Goal: Task Accomplishment & Management: Manage account settings

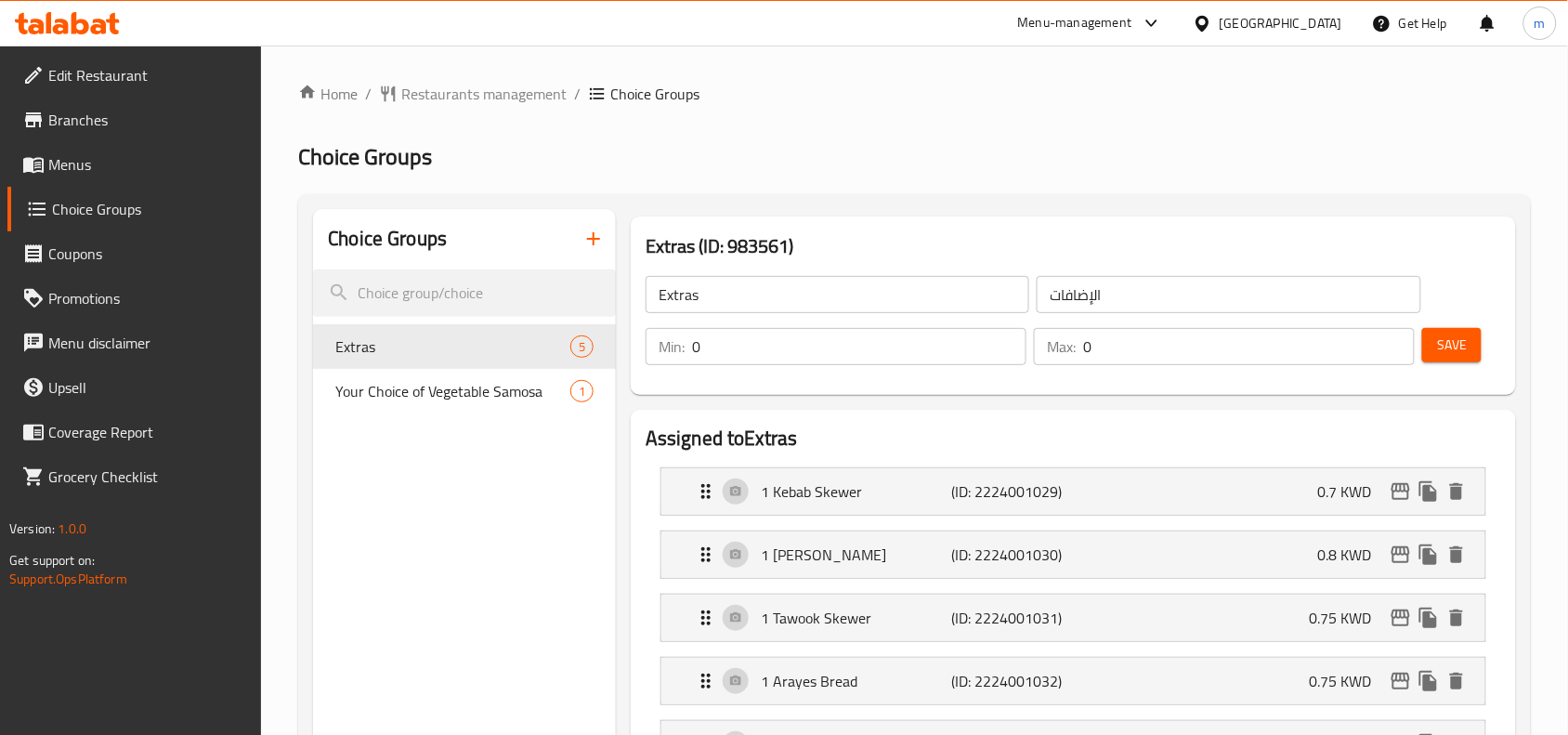
drag, startPoint x: 133, startPoint y: 169, endPoint x: 149, endPoint y: 172, distance: 16.3
click at [133, 169] on span "Menus" at bounding box center [147, 164] width 198 height 23
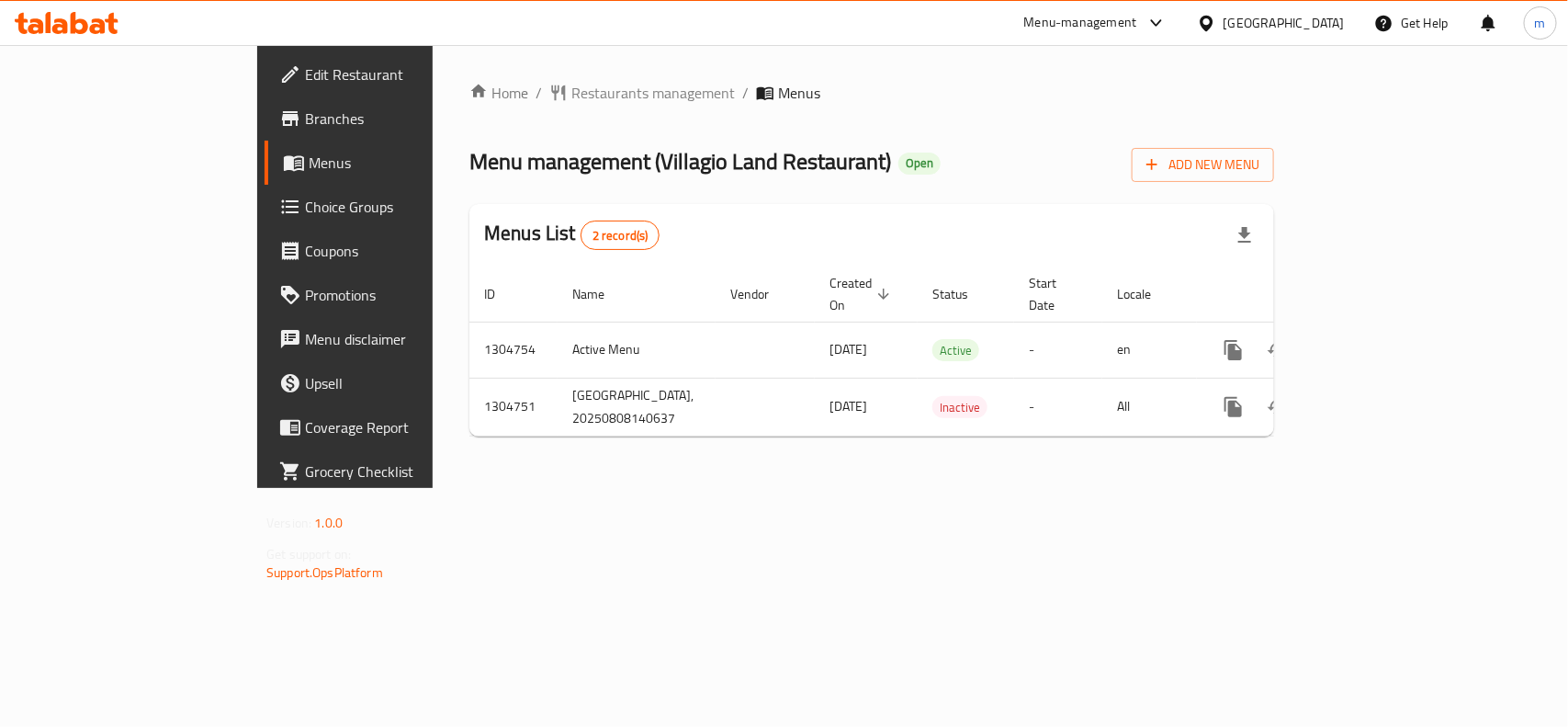
click at [304, 211] on span "Choice Groups" at bounding box center [403, 207] width 199 height 22
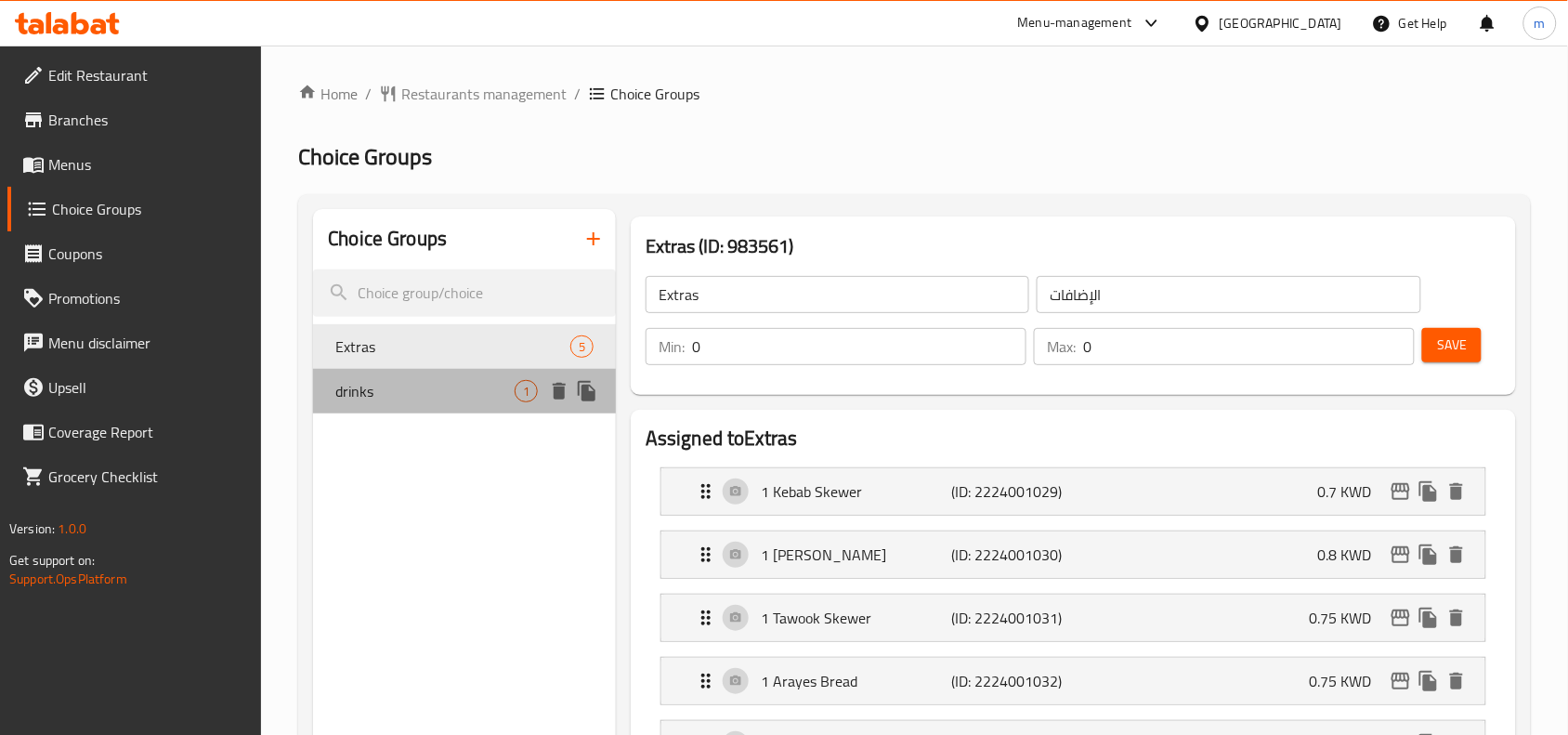
click at [393, 398] on span "drinks" at bounding box center [425, 391] width 179 height 23
type input "drinks"
type input "مشروبات"
type input "1"
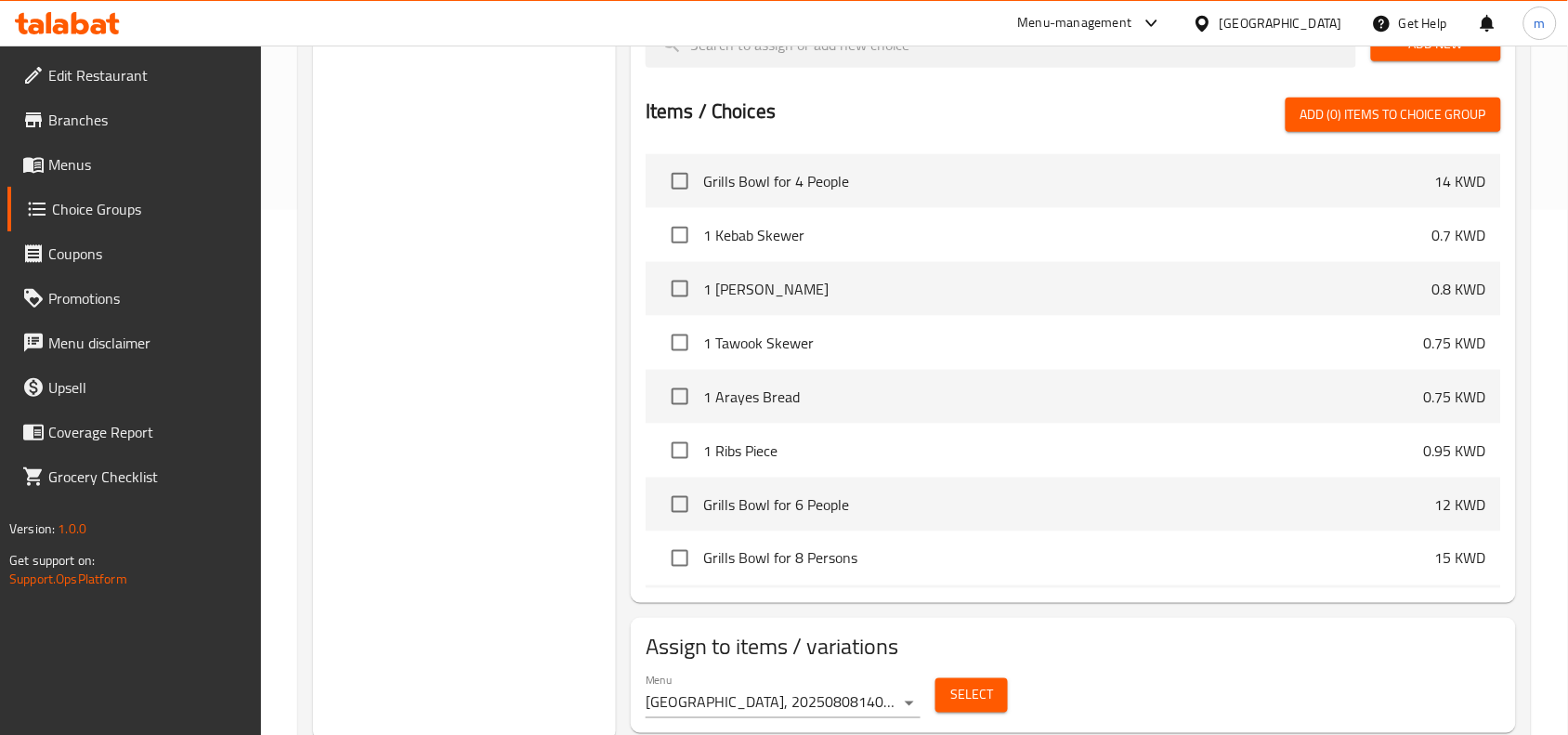
scroll to position [5194, 0]
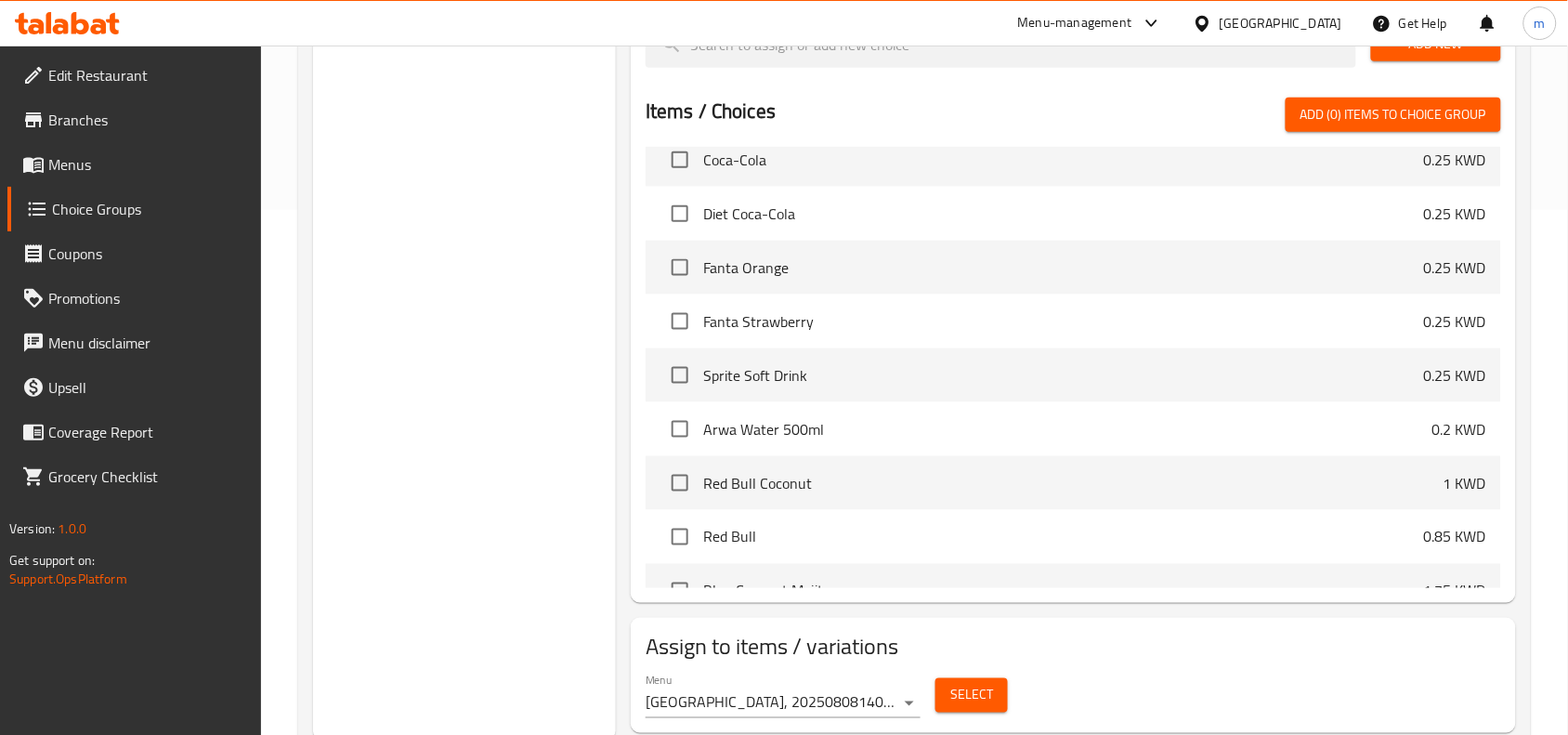
click at [996, 379] on span "Sprite Soft Drink" at bounding box center [1063, 375] width 721 height 23
click at [1001, 364] on span "Sprite Soft Drink" at bounding box center [1063, 375] width 721 height 23
click at [1065, 349] on li "Sprite Soft Drink 0.25 KWD" at bounding box center [1073, 375] width 856 height 54
click at [1079, 368] on span "Sprite Soft Drink" at bounding box center [1063, 375] width 721 height 23
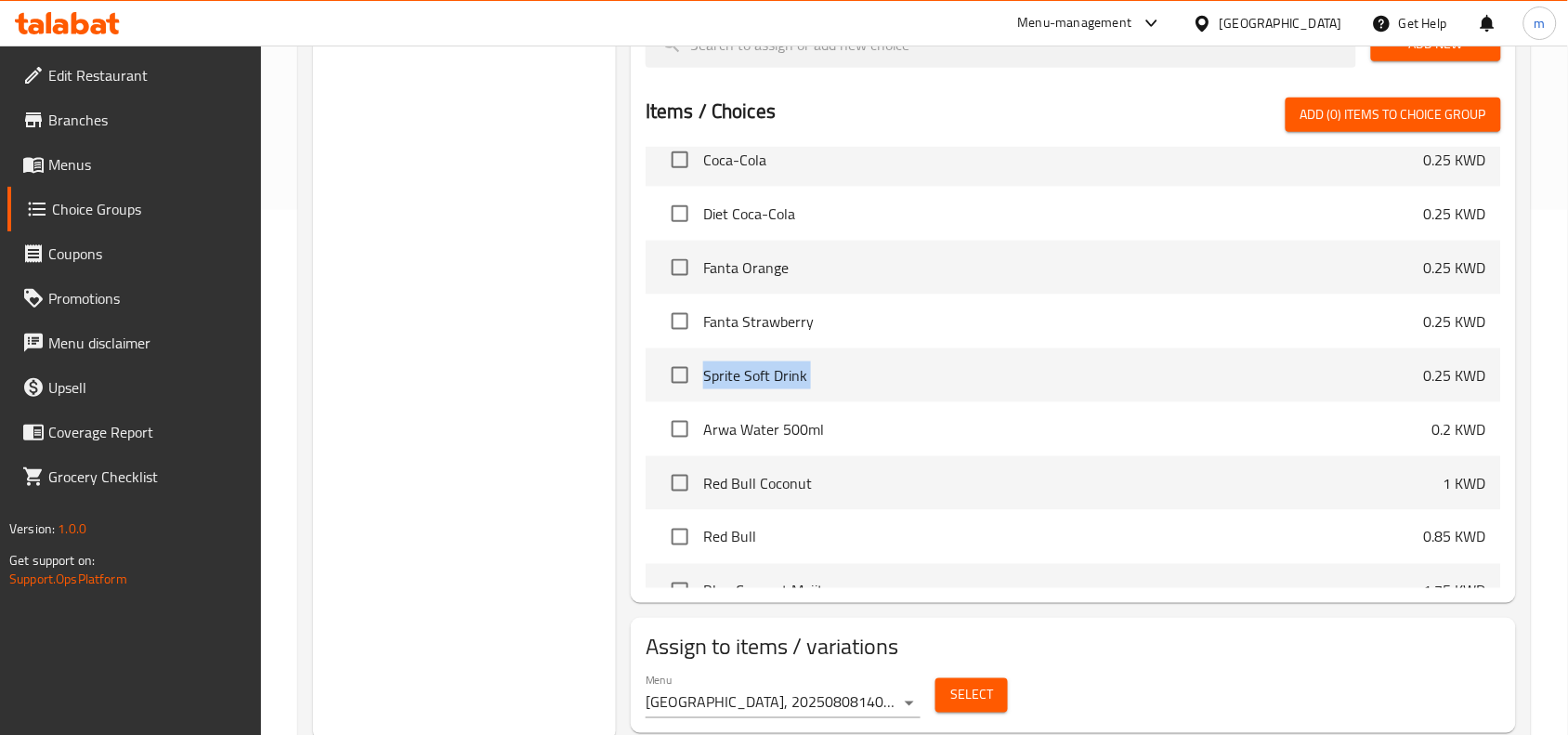
click at [1079, 368] on span "Sprite Soft Drink" at bounding box center [1063, 375] width 721 height 23
click at [1436, 364] on p "0.25 KWD" at bounding box center [1456, 375] width 62 height 23
click at [1441, 364] on p "0.25 KWD" at bounding box center [1456, 375] width 62 height 23
click at [1321, 373] on span "Sprite Soft Drink" at bounding box center [1063, 375] width 721 height 23
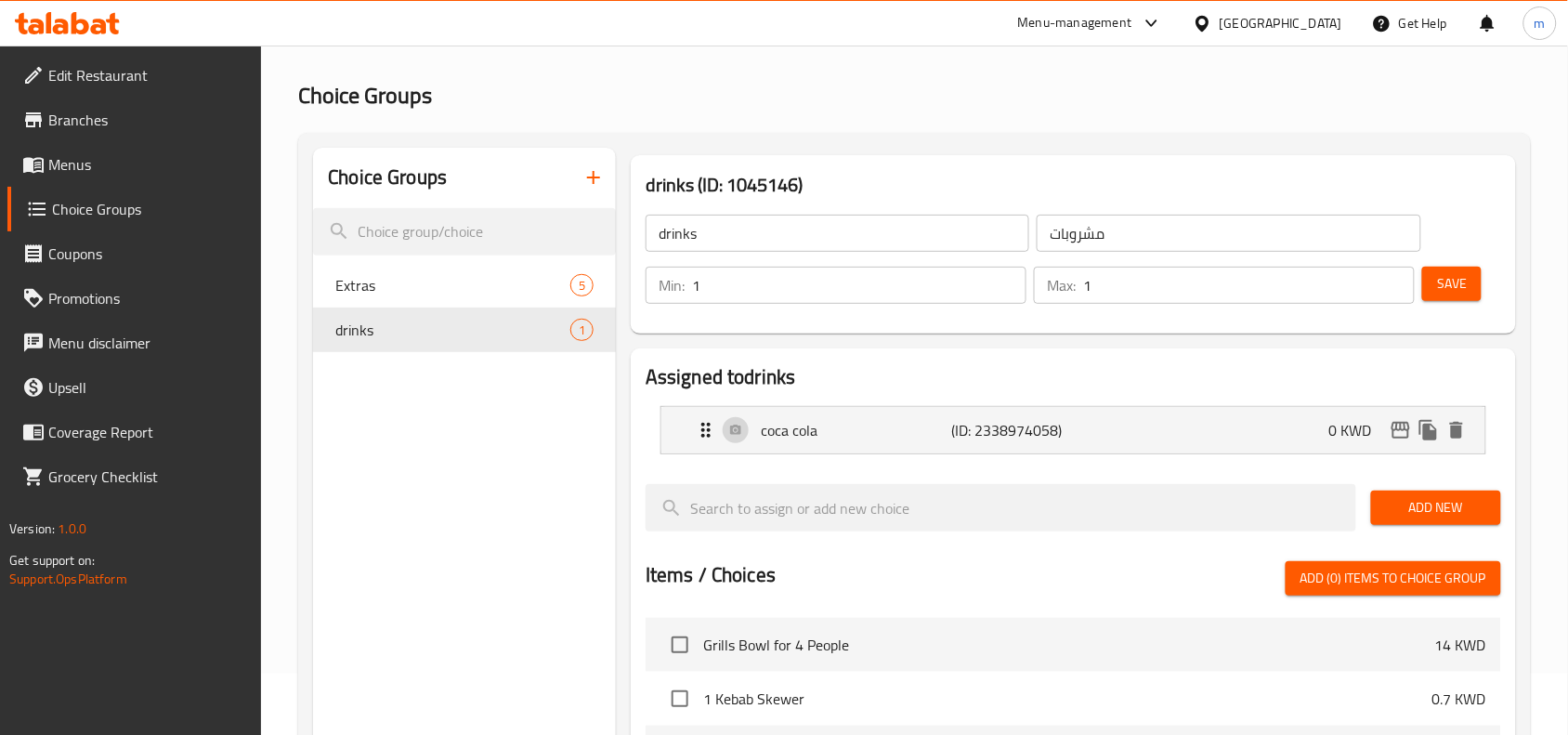
scroll to position [60, 0]
click at [1108, 351] on div "Assigned to drinks coca cola (ID: 2338974058) 0 KWD Name (En) coca cola Name (E…" at bounding box center [1073, 709] width 885 height 718
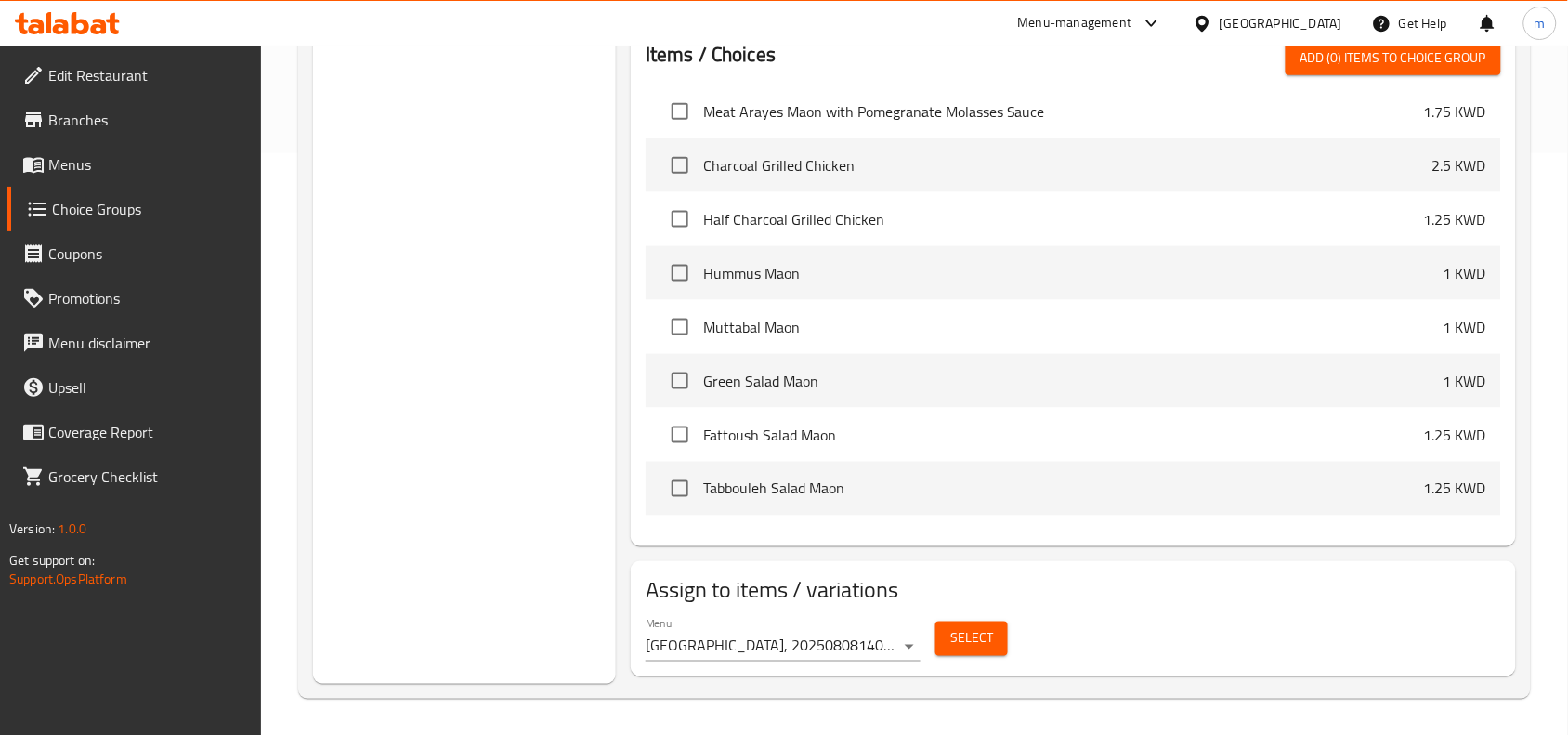
scroll to position [5194, 0]
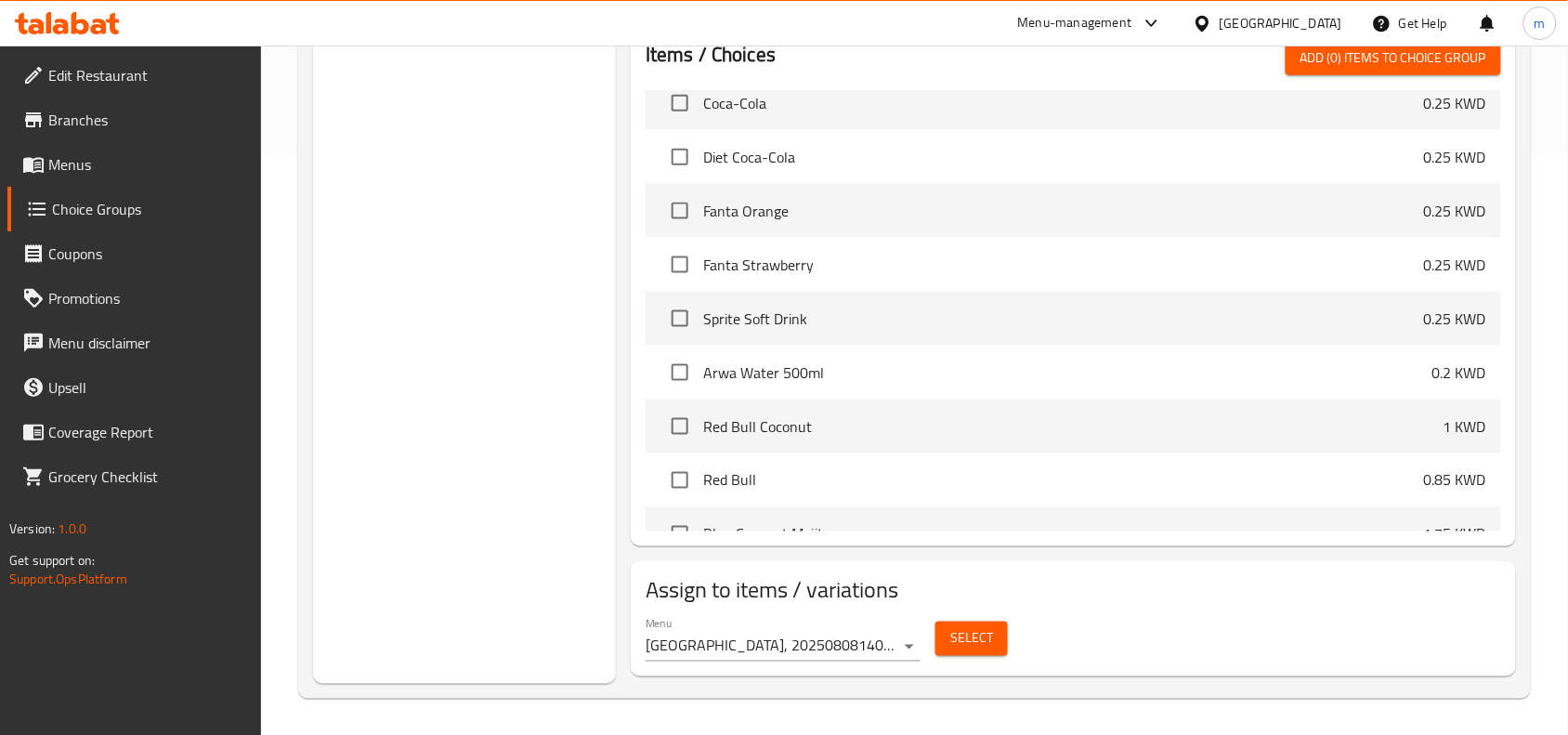
click at [829, 308] on span "Sprite Soft Drink" at bounding box center [1063, 319] width 721 height 23
click at [915, 299] on li "Sprite Soft Drink 0.25 KWD" at bounding box center [1073, 318] width 856 height 54
drag, startPoint x: 1062, startPoint y: 299, endPoint x: 1065, endPoint y: 330, distance: 31.1
click at [1065, 330] on li "Sprite Soft Drink 0.25 KWD" at bounding box center [1073, 318] width 856 height 54
click at [939, 308] on span "Sprite Soft Drink" at bounding box center [1063, 319] width 721 height 23
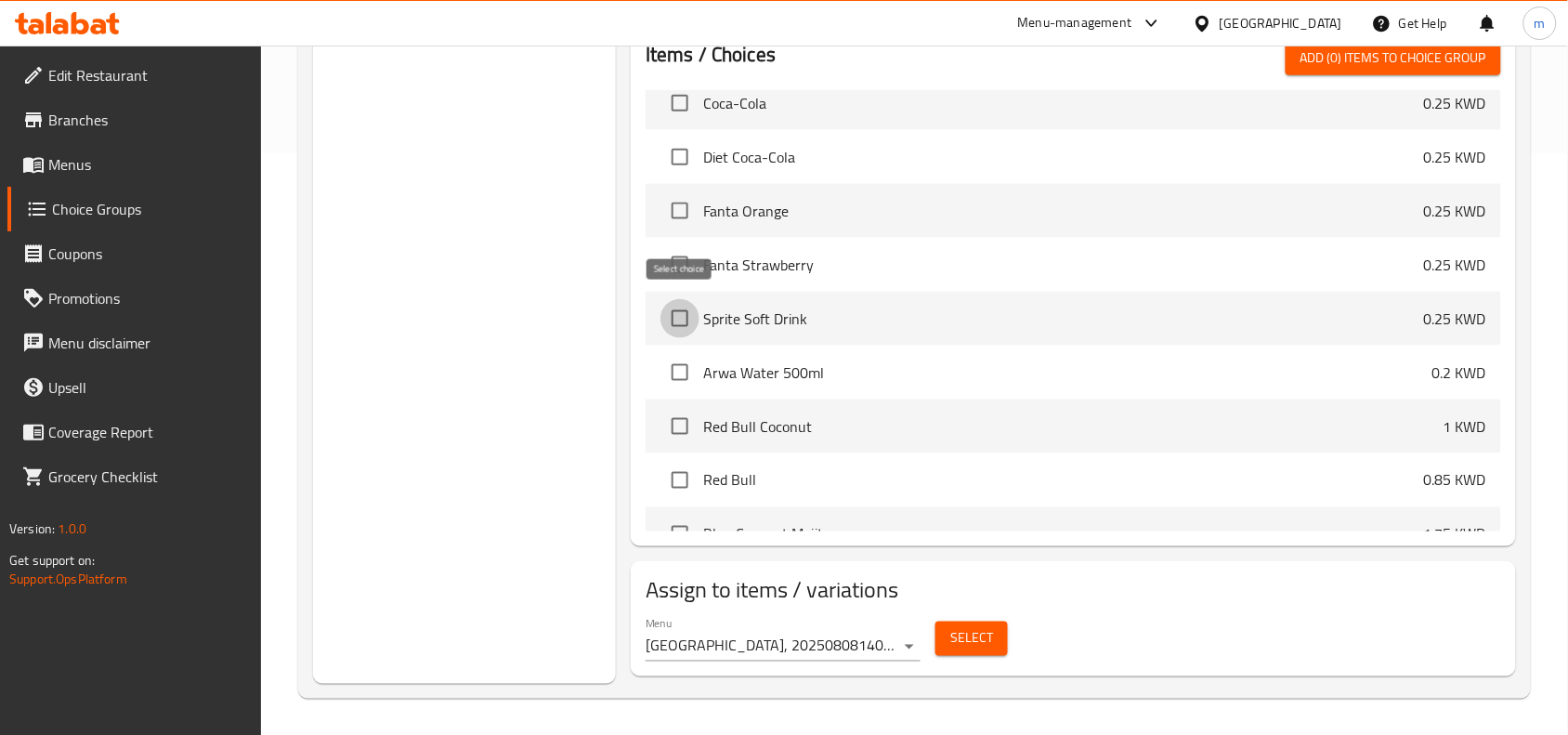
click at [678, 309] on input "checkbox" at bounding box center [679, 318] width 39 height 39
click at [895, 308] on span "Sprite Soft Drink" at bounding box center [1063, 319] width 721 height 23
click at [675, 316] on input "checkbox" at bounding box center [679, 318] width 39 height 39
checkbox input "false"
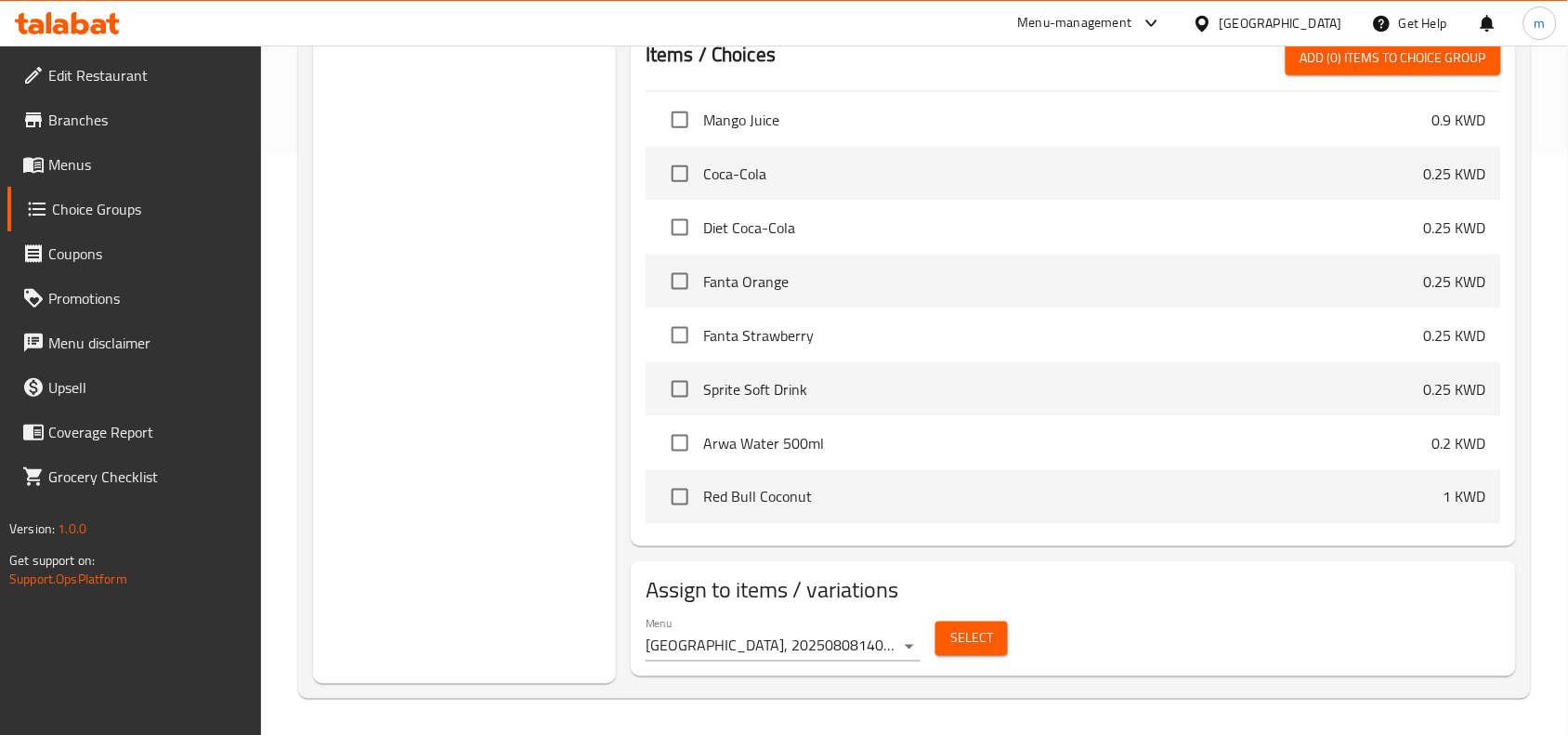
scroll to position [5106, 0]
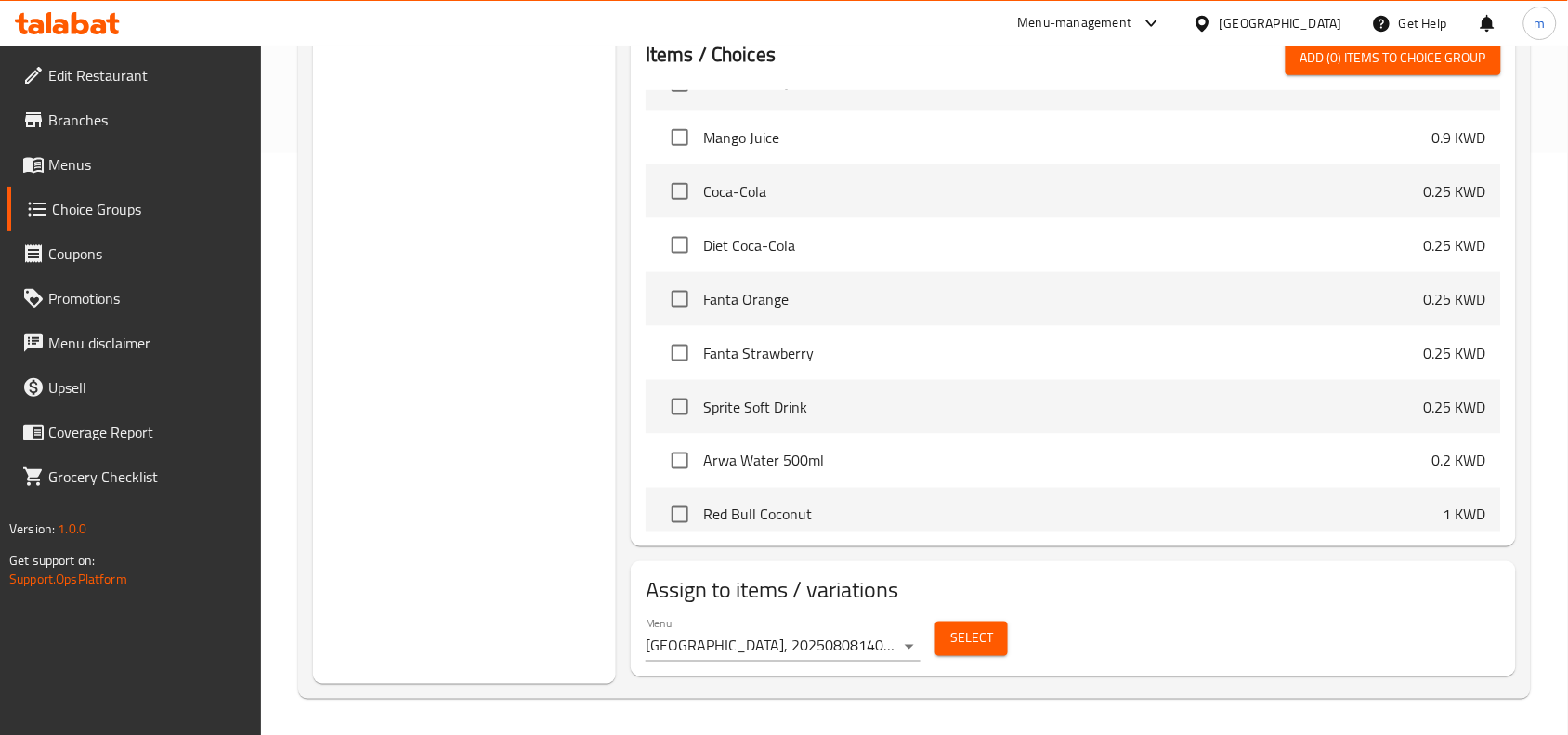
click at [1171, 382] on li "Sprite Soft Drink 0.25 KWD" at bounding box center [1073, 406] width 856 height 54
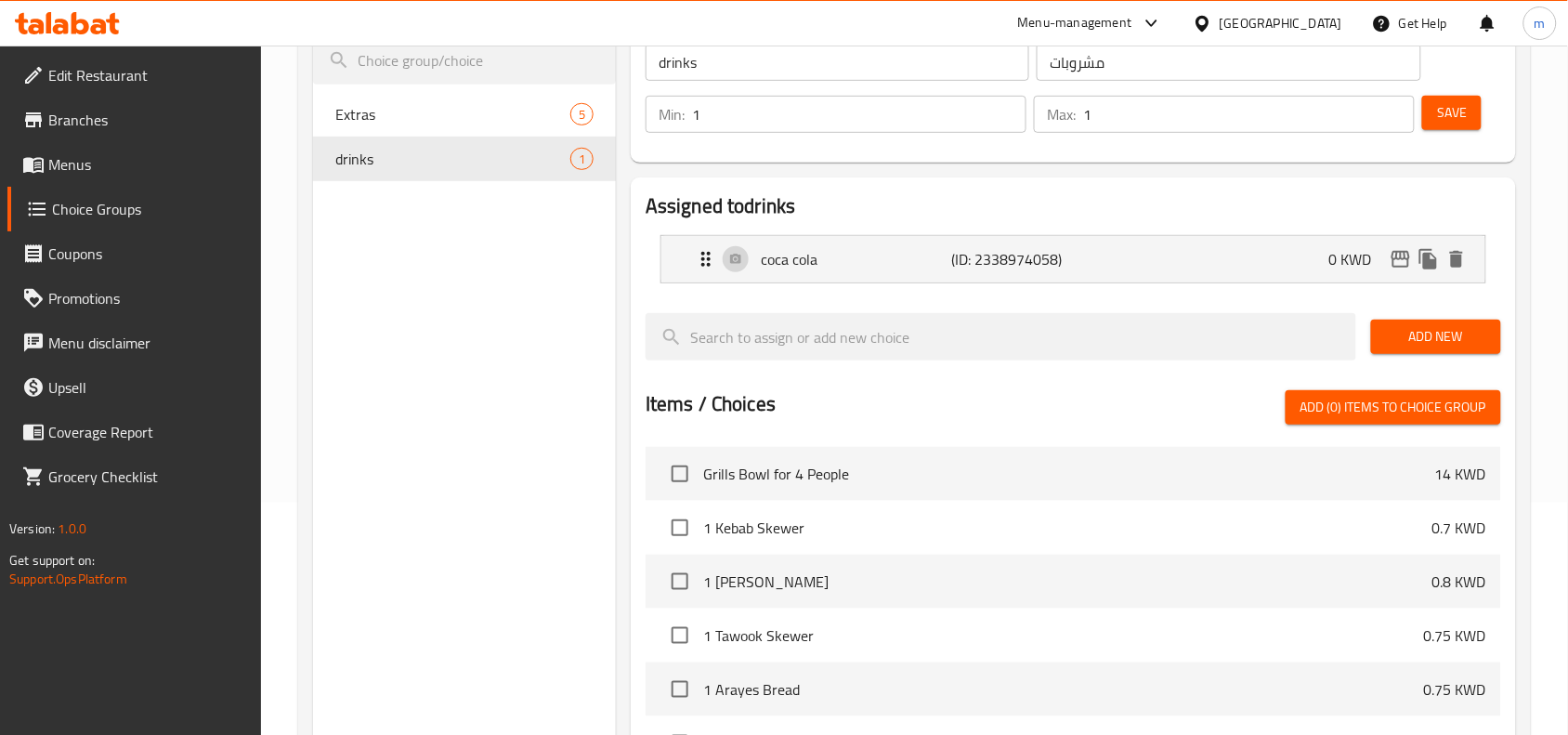
scroll to position [1, 0]
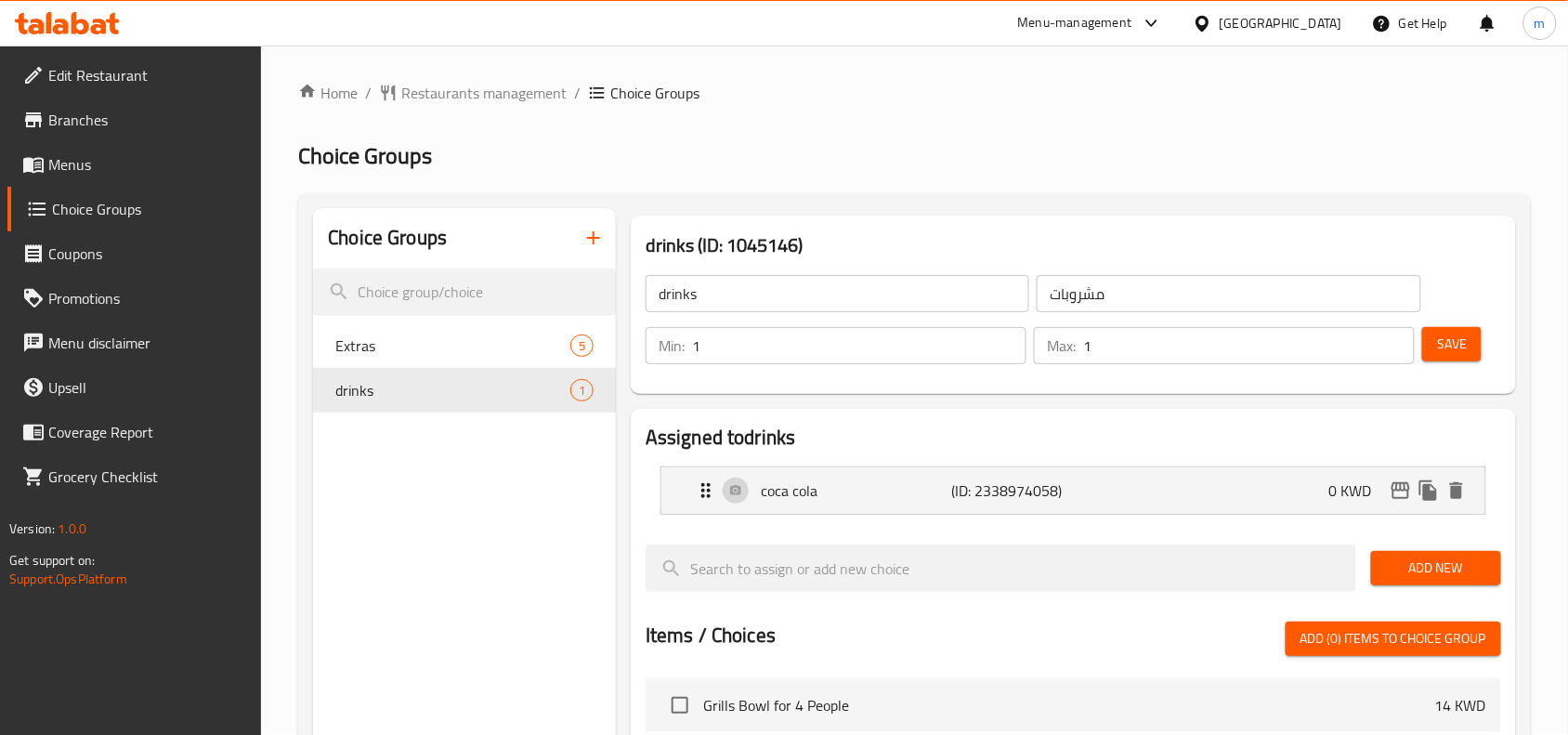
click at [963, 186] on div "Home / Restaurants management / Choice Groups Choice Groups Choice Groups Extra…" at bounding box center [914, 681] width 1233 height 1198
